Goal: Transaction & Acquisition: Purchase product/service

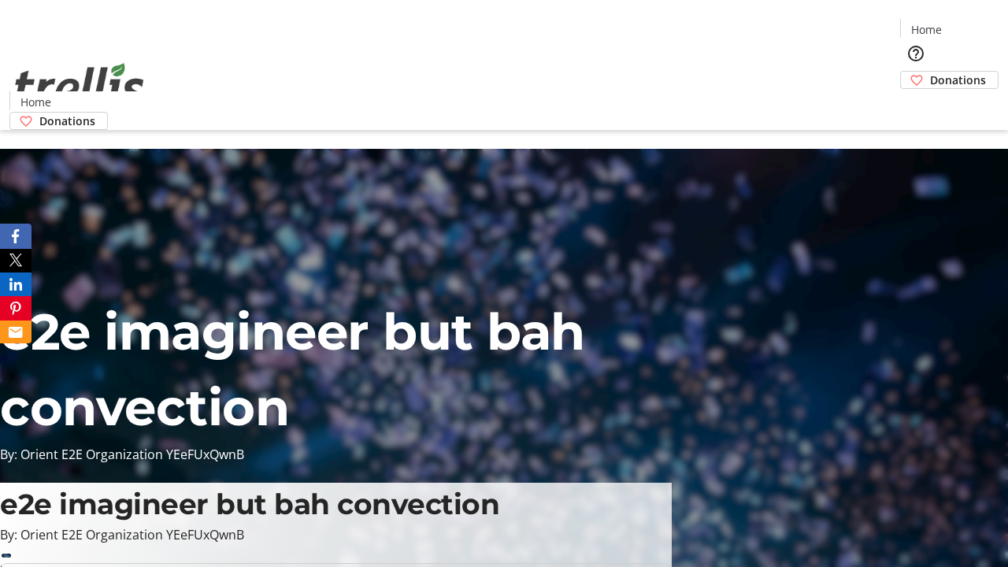
click at [930, 72] on span "Donations" at bounding box center [958, 80] width 56 height 17
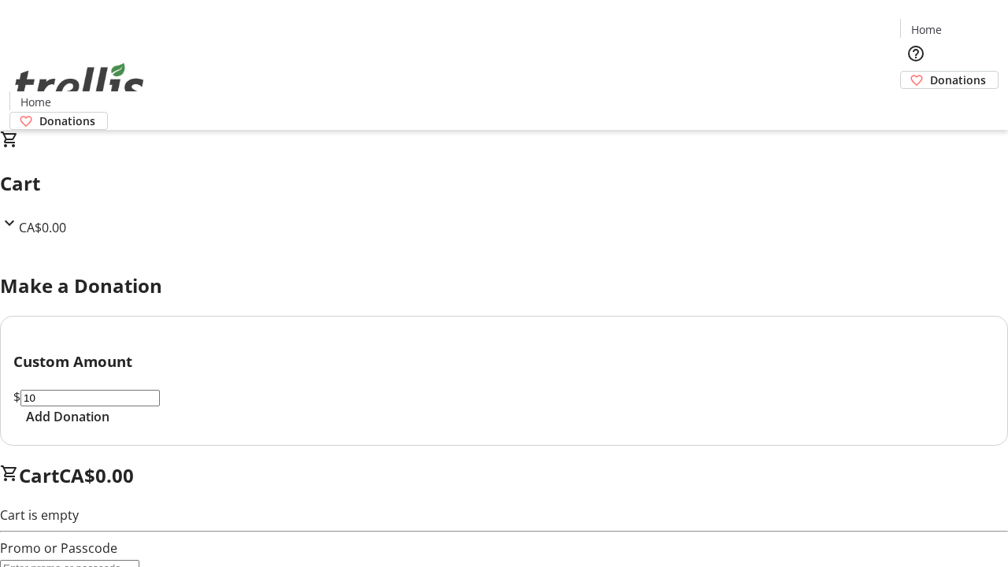
click at [109, 426] on span "Add Donation" at bounding box center [67, 416] width 83 height 19
